Goal: Find specific page/section: Find specific page/section

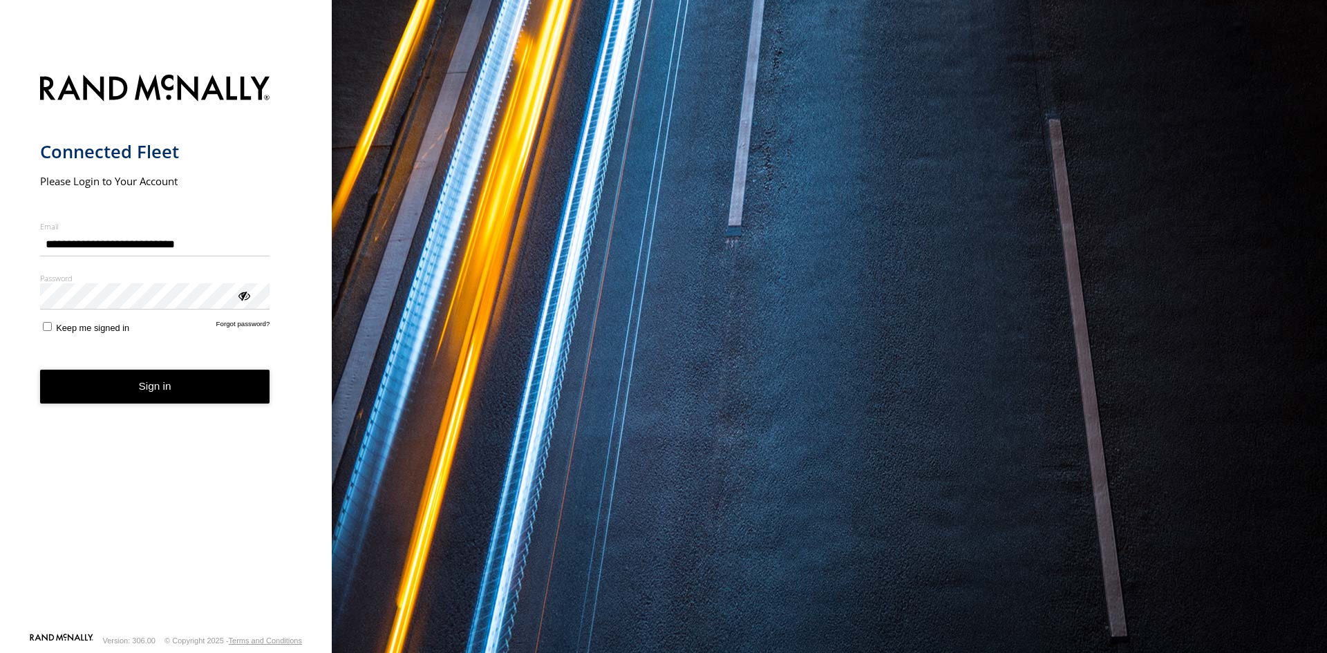
click at [196, 389] on button "Sign in" at bounding box center [155, 387] width 230 height 34
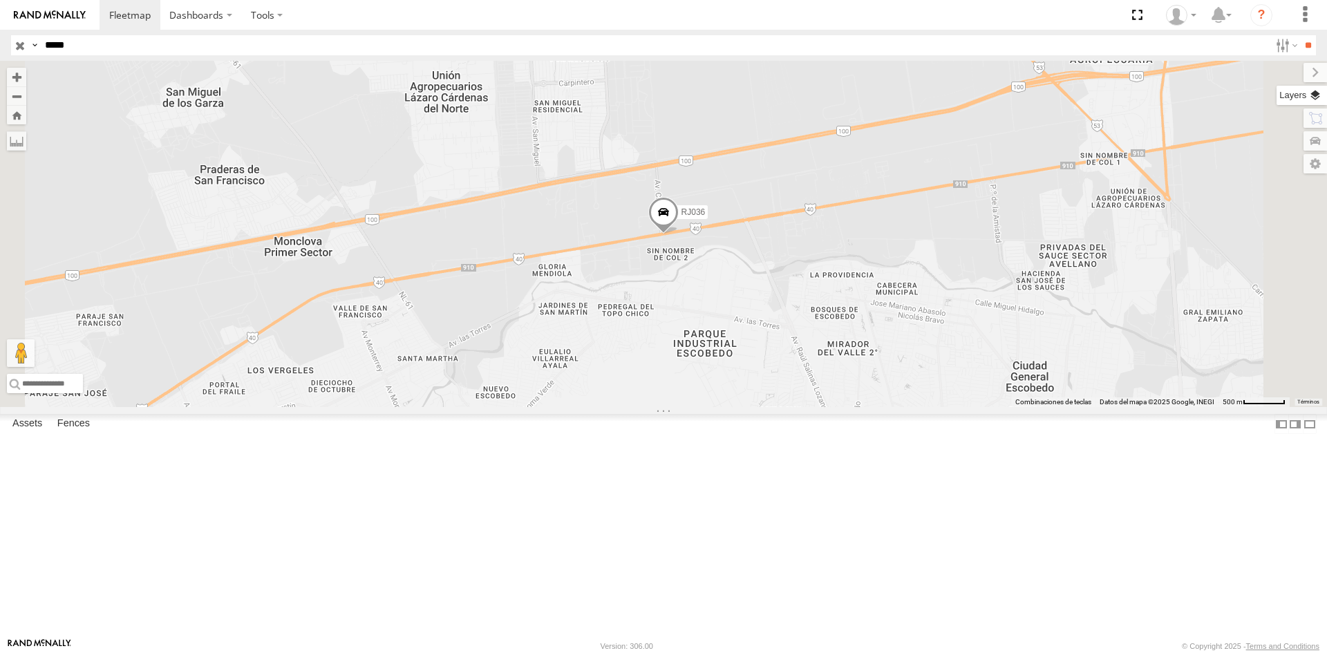
type input "*****"
click at [1319, 93] on label at bounding box center [1301, 95] width 50 height 19
click at [0, 0] on span "Basemaps" at bounding box center [0, 0] width 0 height 0
click at [0, 0] on span "Satellite + Roadmap" at bounding box center [0, 0] width 0 height 0
click at [1281, 72] on label at bounding box center [1304, 72] width 46 height 19
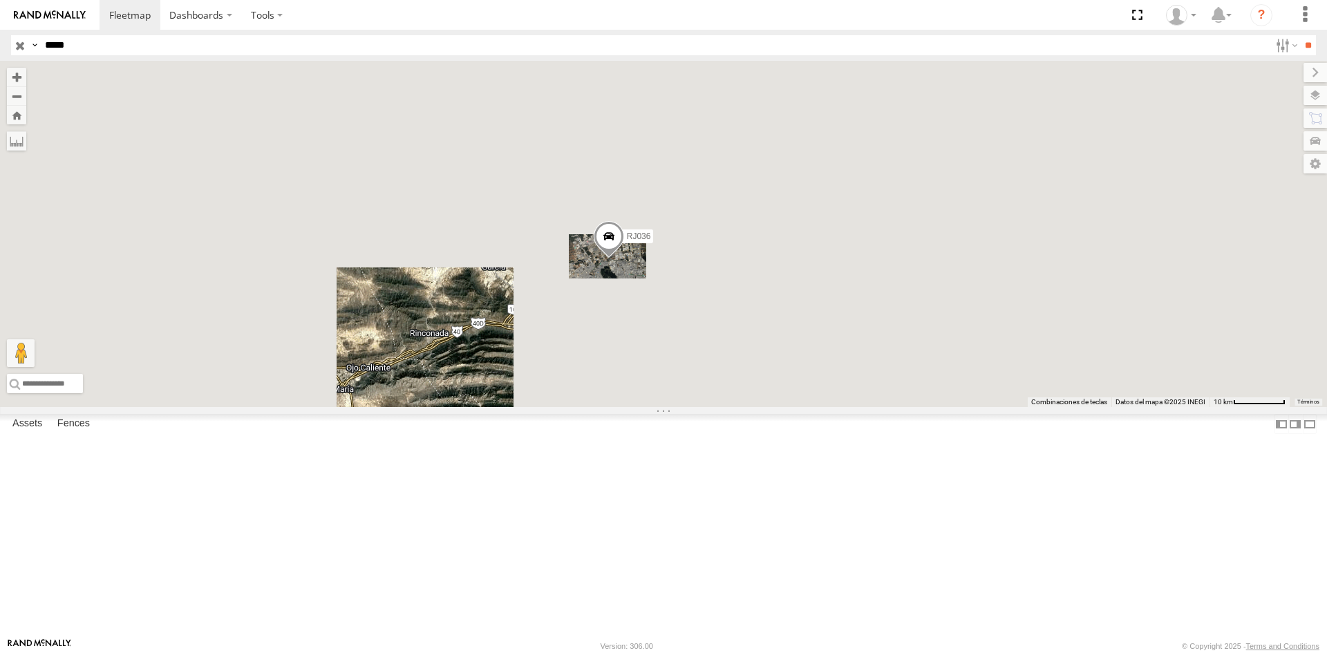
drag, startPoint x: 988, startPoint y: 388, endPoint x: 894, endPoint y: 377, distance: 93.9
click at [894, 377] on div "RJ036" at bounding box center [663, 234] width 1327 height 346
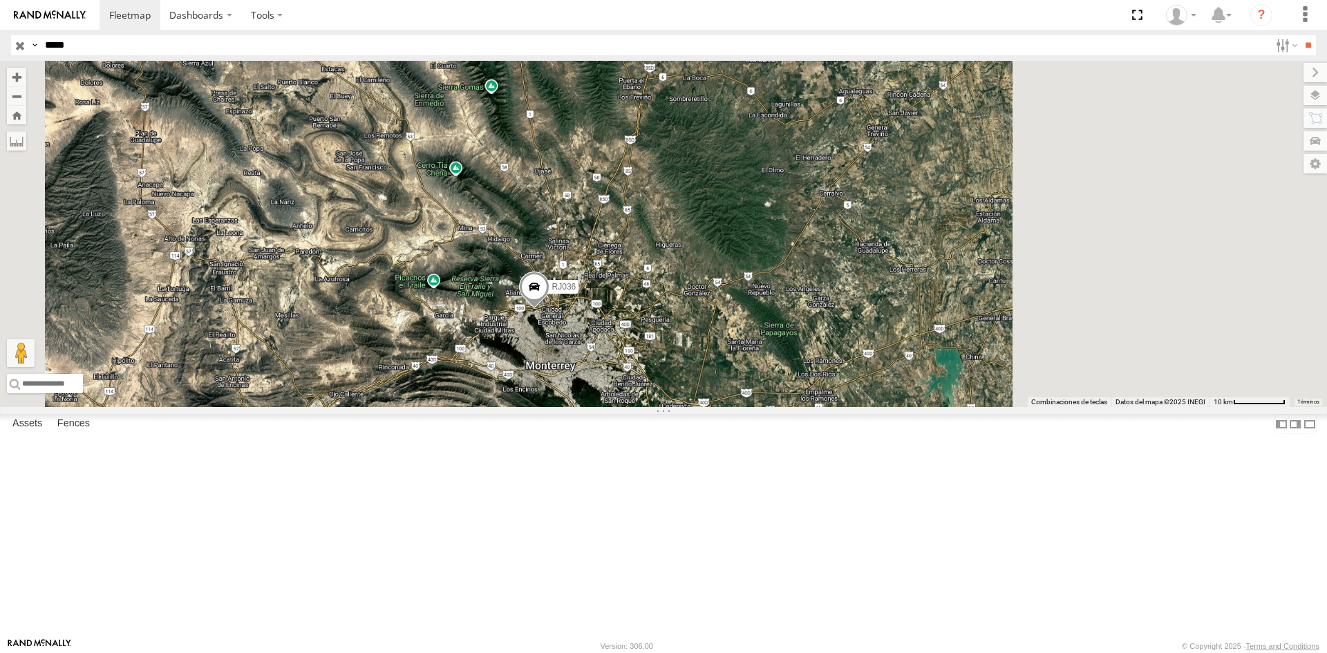
drag, startPoint x: 856, startPoint y: 363, endPoint x: 768, endPoint y: 416, distance: 103.2
click at [768, 407] on div "RJ036" at bounding box center [663, 234] width 1327 height 346
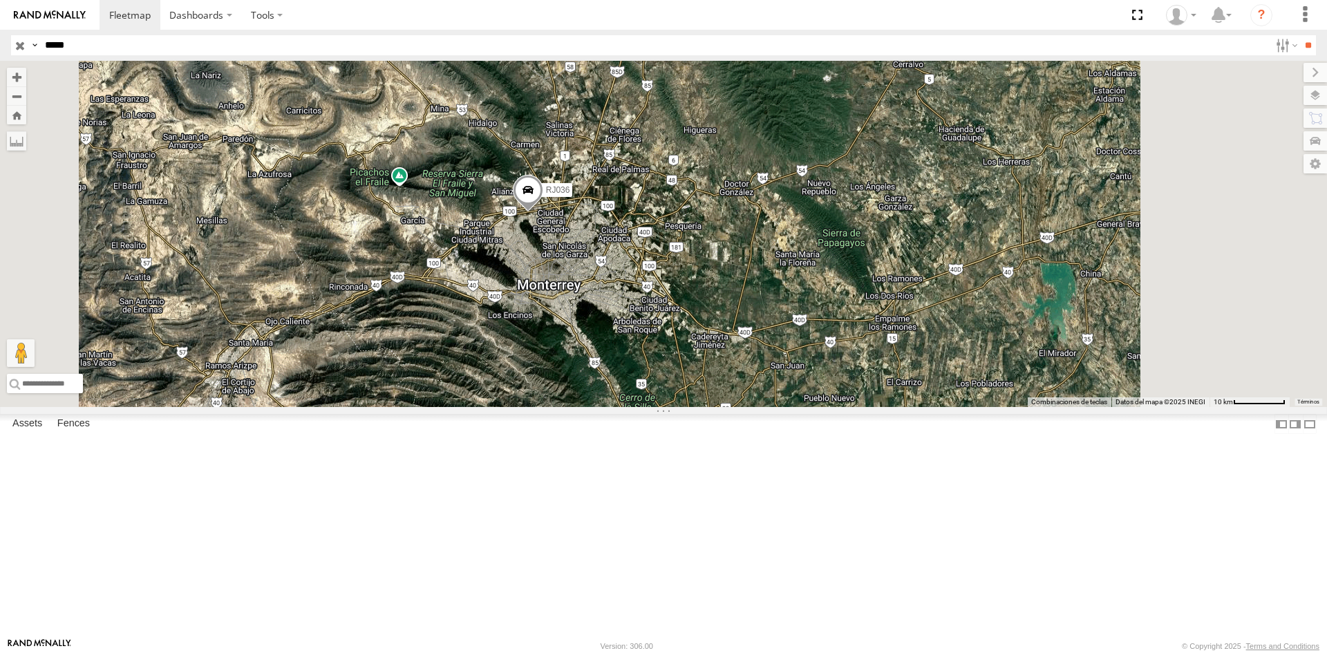
drag, startPoint x: 728, startPoint y: 434, endPoint x: 661, endPoint y: 258, distance: 188.5
click at [543, 212] on span at bounding box center [528, 193] width 30 height 37
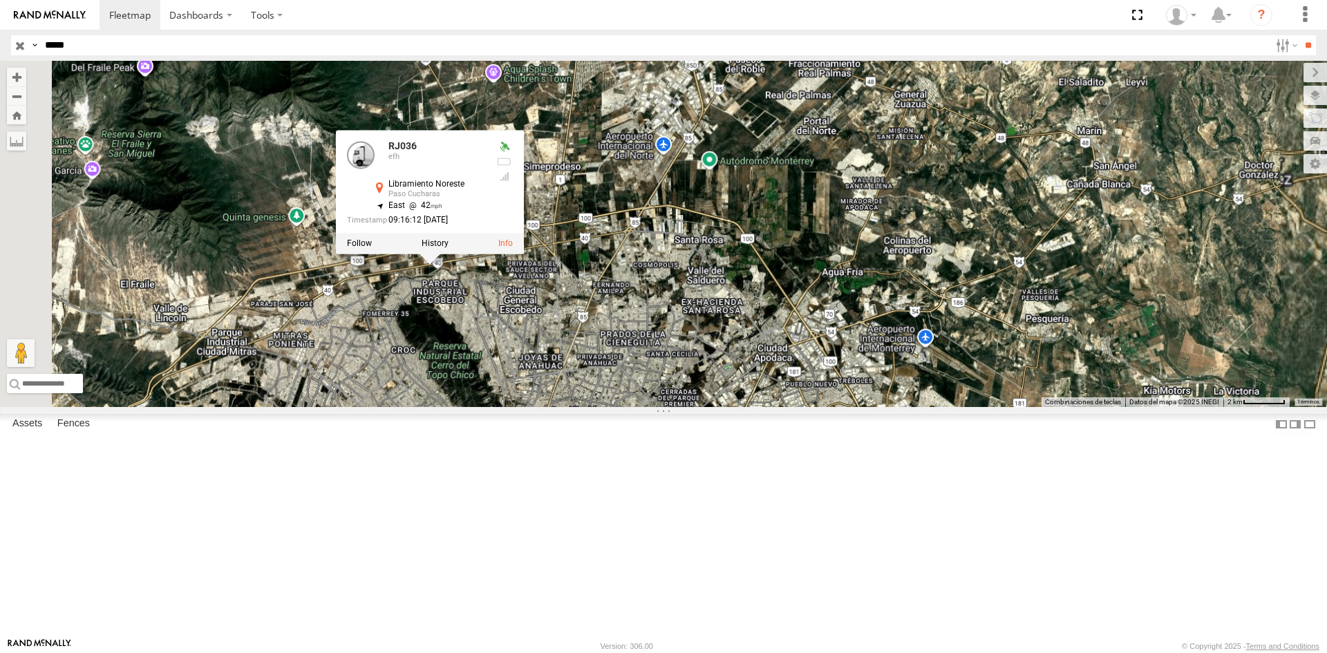
drag, startPoint x: 597, startPoint y: 228, endPoint x: 621, endPoint y: 419, distance: 192.9
click at [621, 407] on div "RJ036 RJ036 efh Libramiento Noreste Paso Cucharas 25.81612 , -100.35774 East 42…" at bounding box center [663, 234] width 1327 height 346
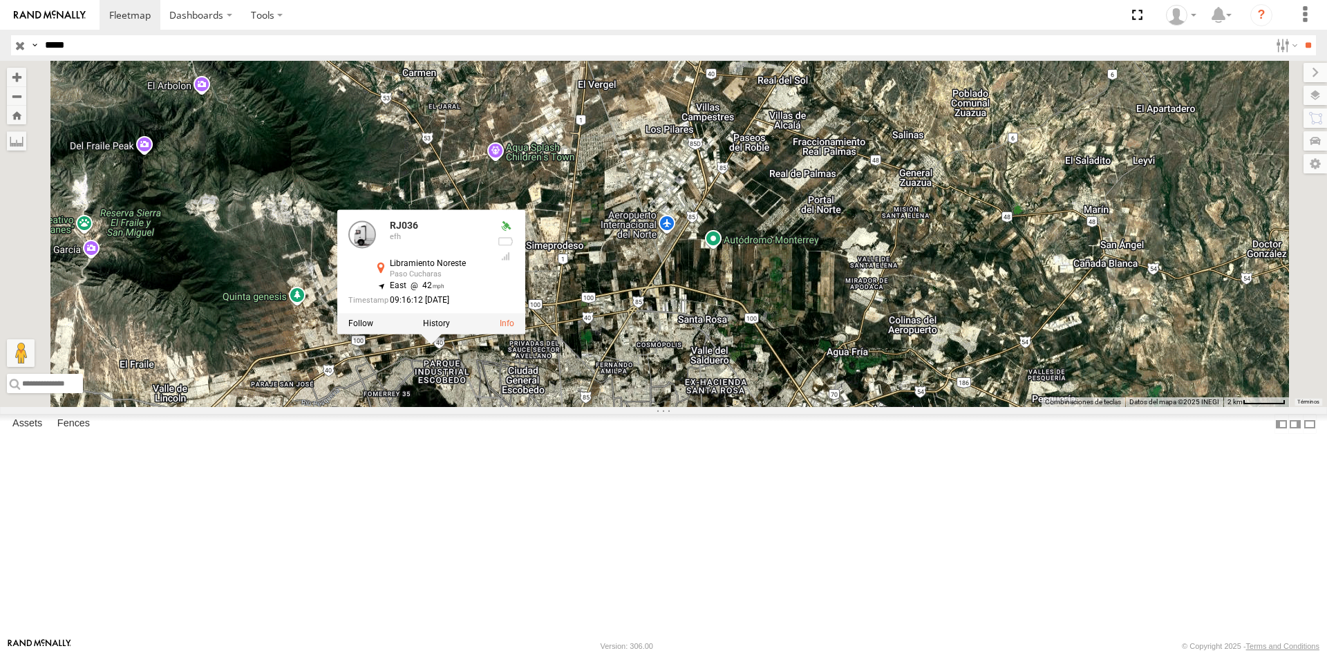
drag, startPoint x: 781, startPoint y: 333, endPoint x: 768, endPoint y: 393, distance: 60.9
click at [773, 391] on div "RJ036 RJ036 efh Libramiento Noreste Paso Cucharas 25.81612 , -100.35774 East 42…" at bounding box center [663, 234] width 1327 height 346
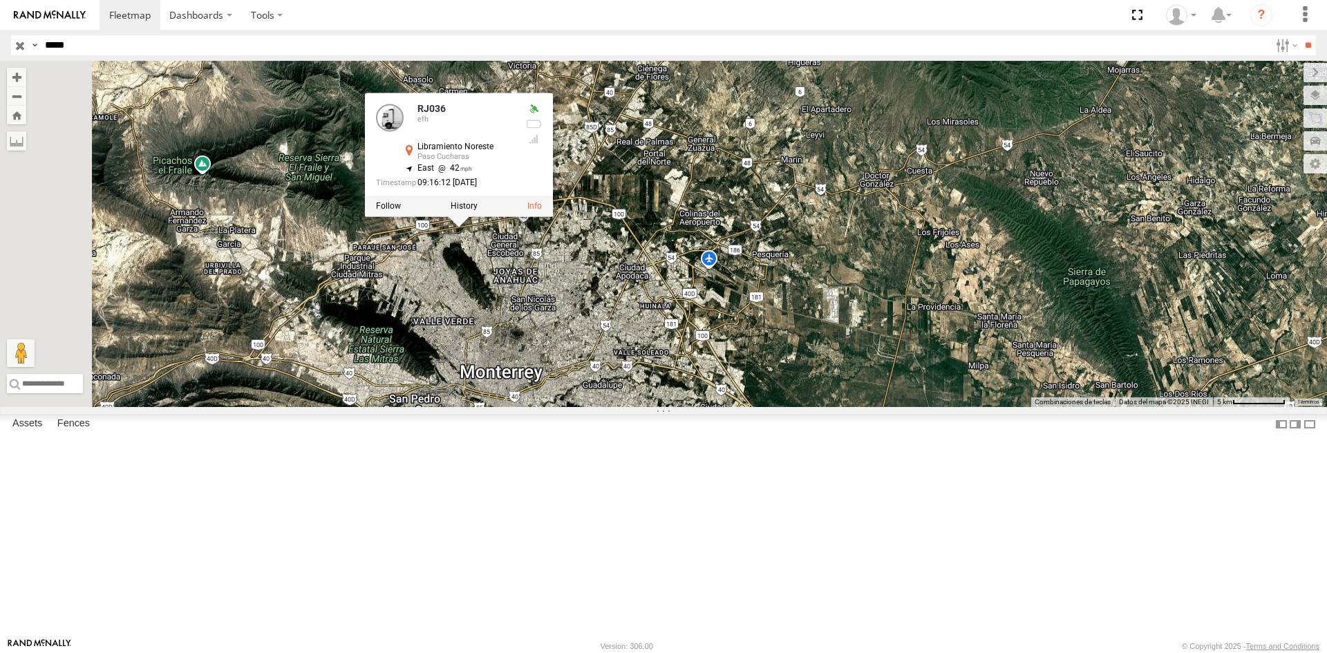
drag, startPoint x: 626, startPoint y: 520, endPoint x: 633, endPoint y: 385, distance: 135.6
click at [633, 385] on div "RJ036 RJ036 efh Libramiento Noreste Paso Cucharas 25.81612 , -100.35774 East 42…" at bounding box center [663, 234] width 1327 height 346
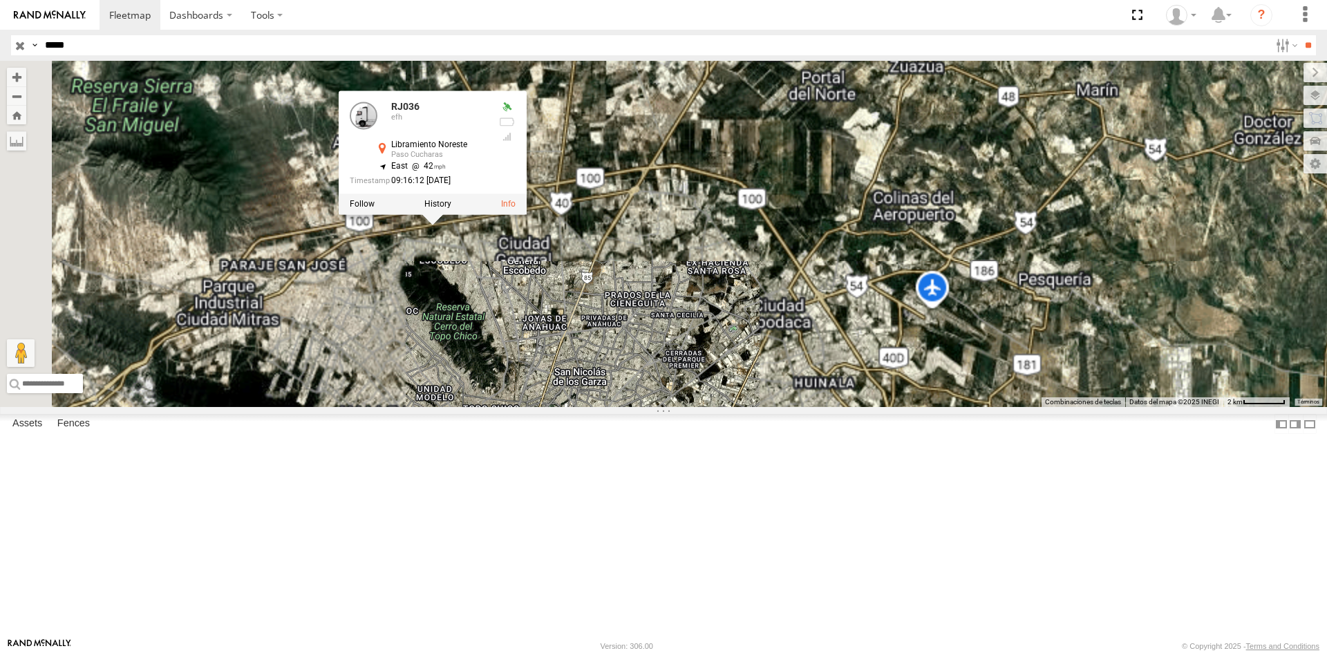
drag, startPoint x: 634, startPoint y: 370, endPoint x: 641, endPoint y: 393, distance: 23.8
click at [641, 393] on div "RJ036 RJ036 efh Libramiento Noreste Paso Cucharas 25.81612 , -100.35774 East 42…" at bounding box center [663, 234] width 1327 height 346
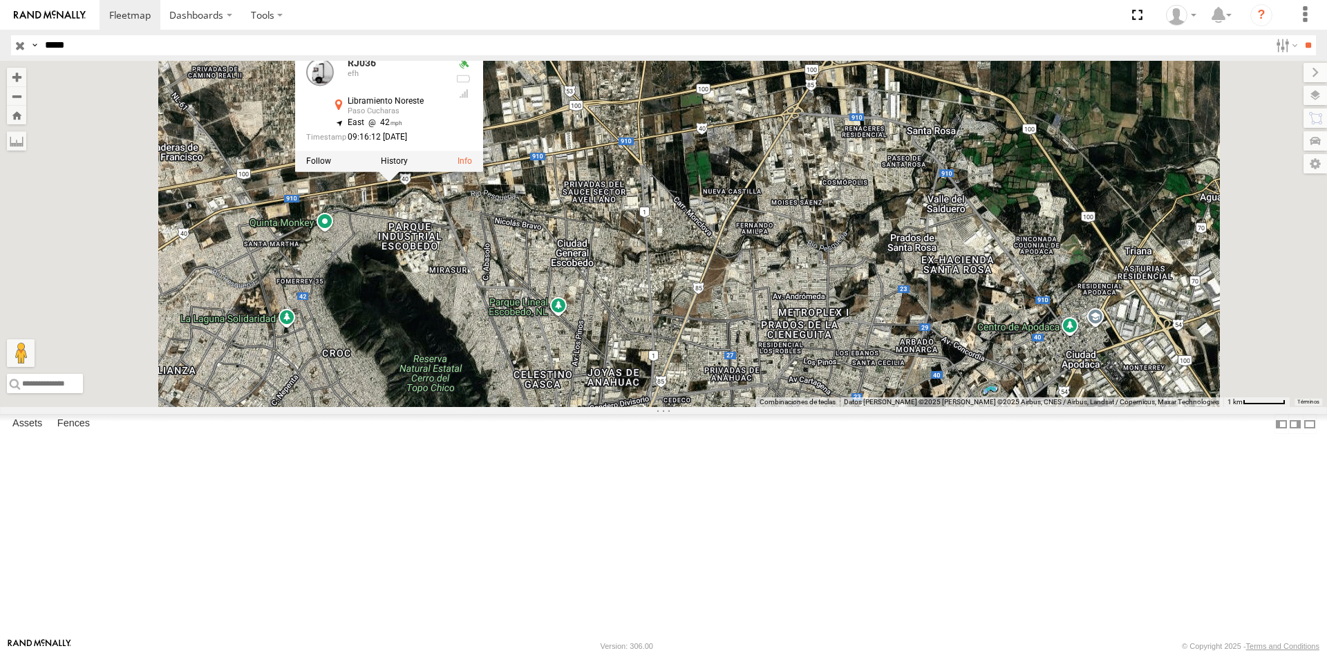
click at [444, 115] on div "Paso Cucharas" at bounding box center [396, 111] width 97 height 8
click at [444, 106] on div "Libramiento Noreste" at bounding box center [396, 101] width 97 height 9
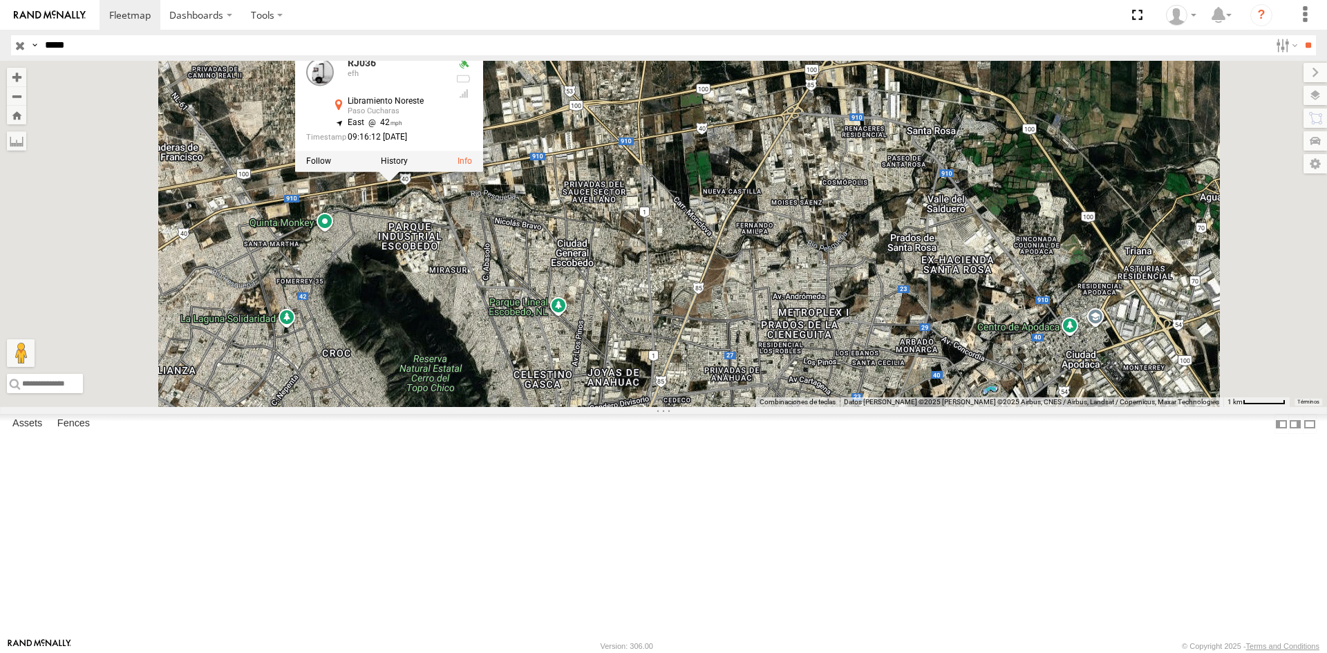
click at [444, 115] on div "Paso Cucharas" at bounding box center [396, 111] width 97 height 8
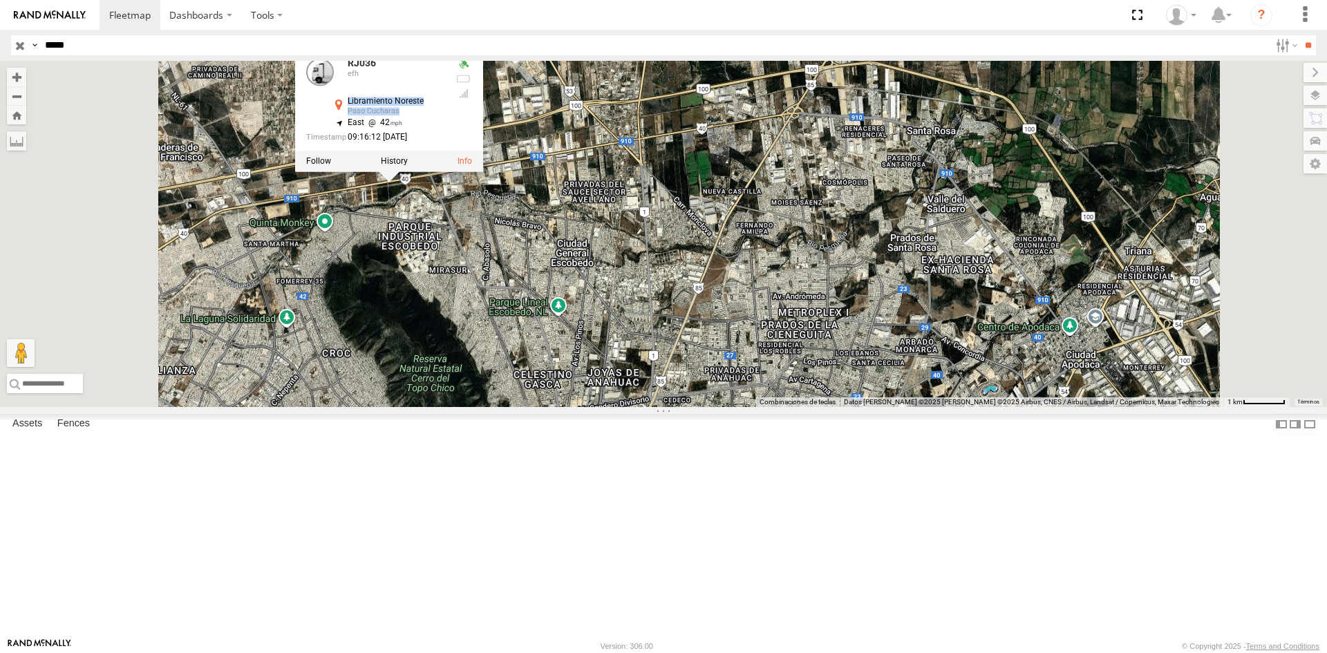
drag, startPoint x: 573, startPoint y: 227, endPoint x: 520, endPoint y: 218, distance: 53.9
click at [444, 118] on div "Libramiento Noreste Paso Cucharas 25.81612 , -100.35774" at bounding box center [387, 107] width 113 height 21
copy div "Libramiento Noreste Paso Cucharas"
